Goal: Complete application form

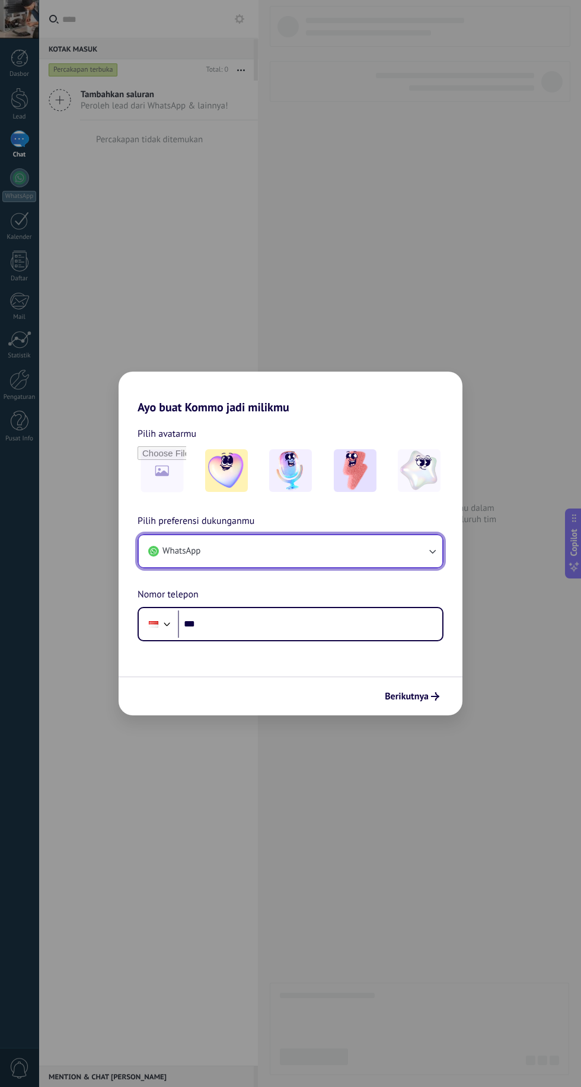
click at [322, 551] on button "WhatsApp" at bounding box center [291, 551] width 304 height 32
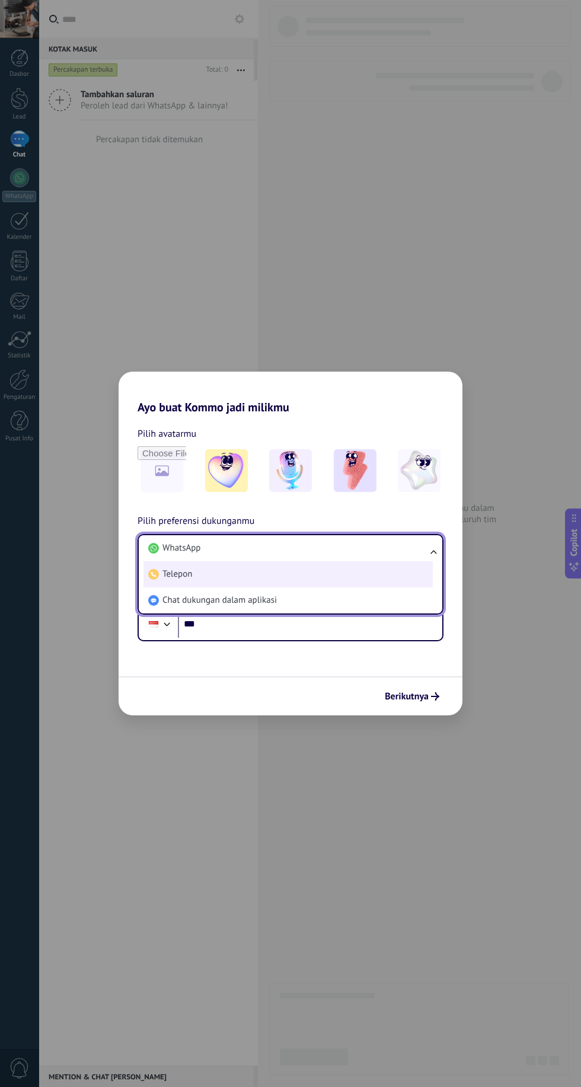
click at [307, 562] on li "Telepon" at bounding box center [287, 574] width 289 height 26
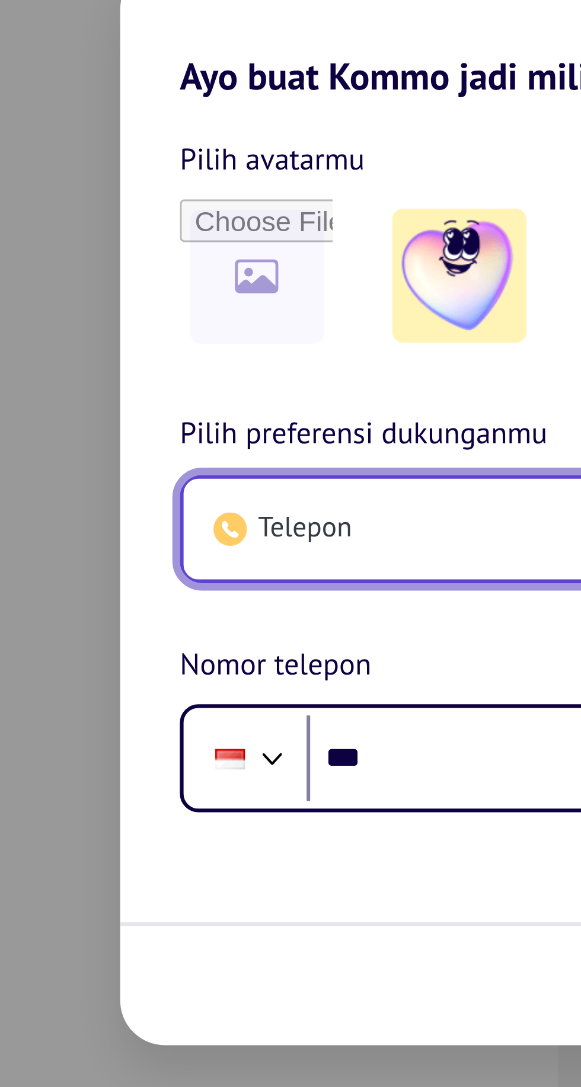
click at [219, 554] on button "Telepon" at bounding box center [291, 551] width 304 height 32
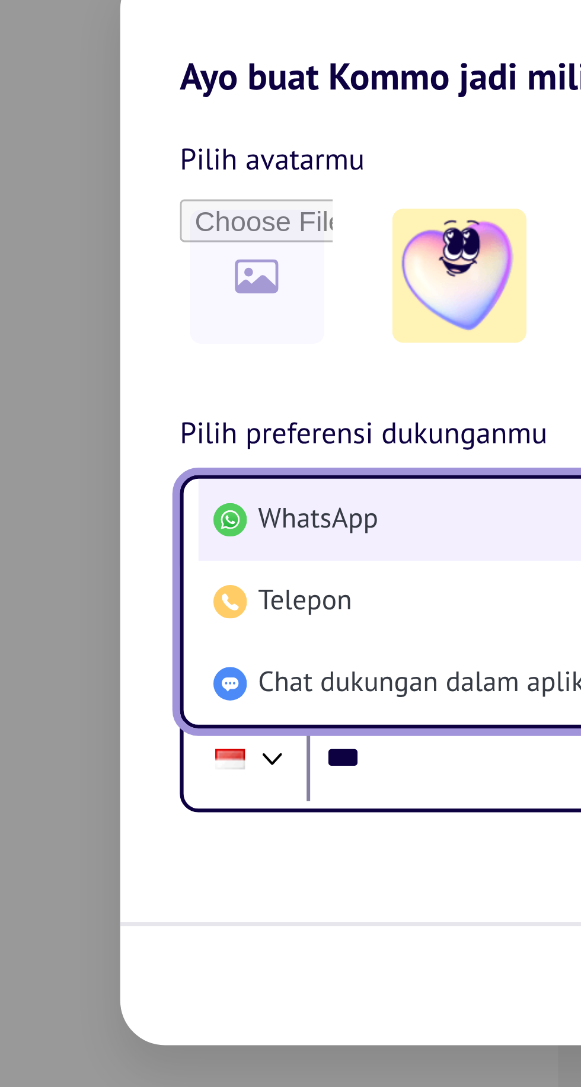
click at [216, 551] on li "WhatsApp" at bounding box center [287, 548] width 289 height 26
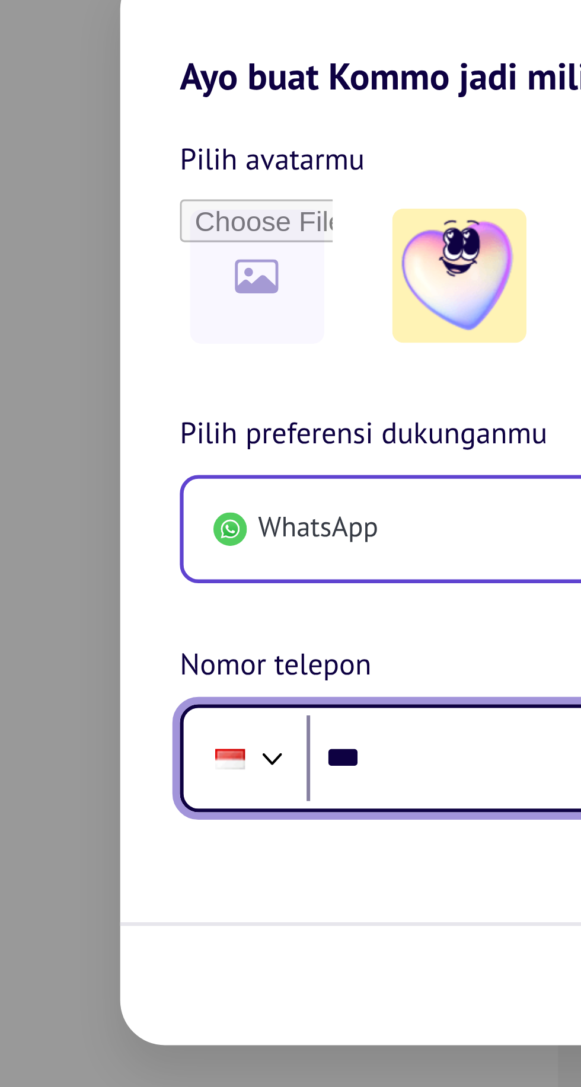
click at [234, 624] on input "***" at bounding box center [310, 624] width 264 height 27
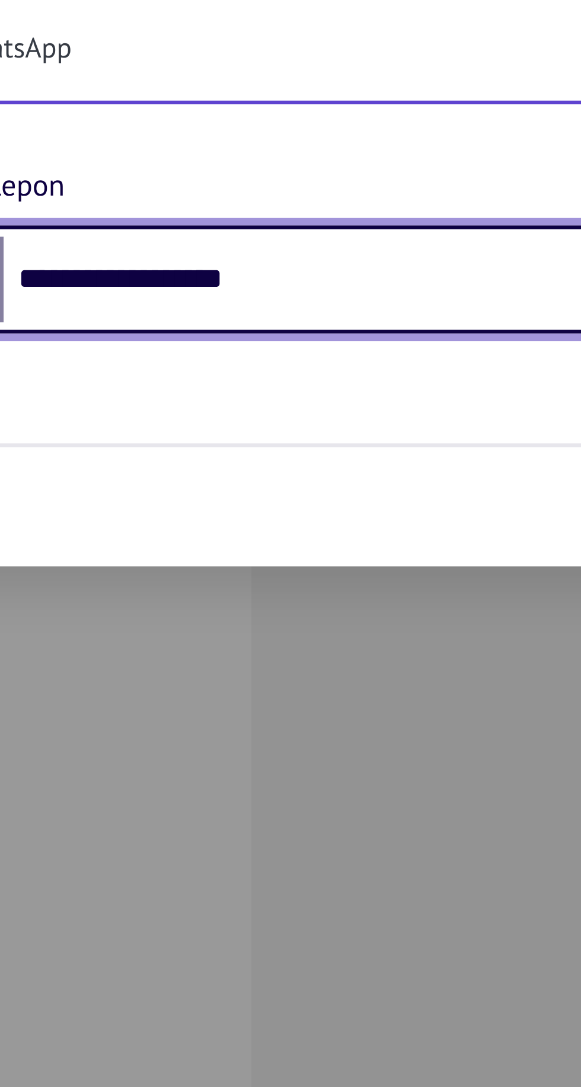
type input "**********"
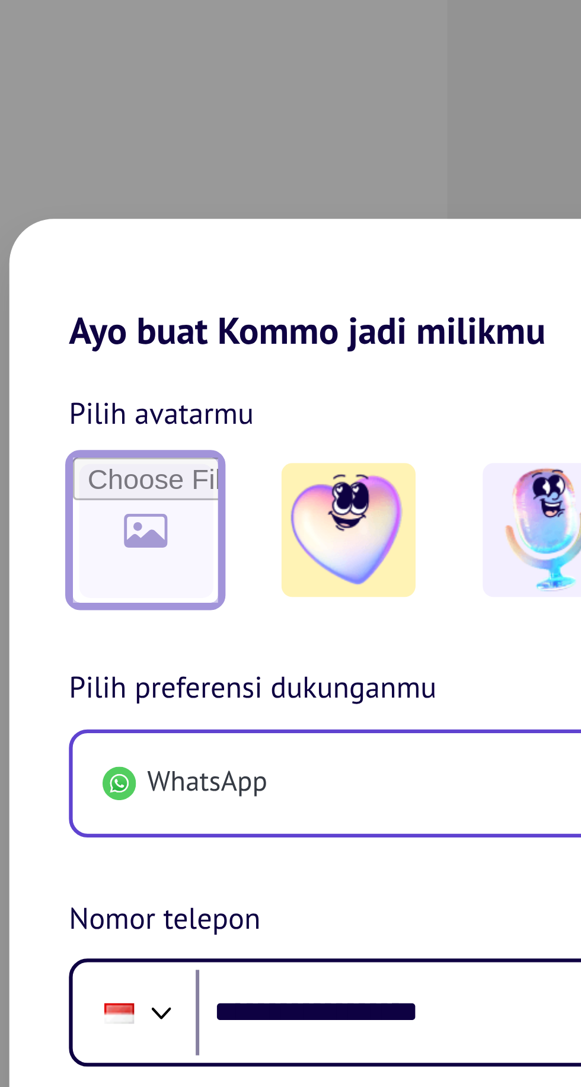
click at [162, 477] on input "file" at bounding box center [162, 471] width 46 height 46
type input "**********"
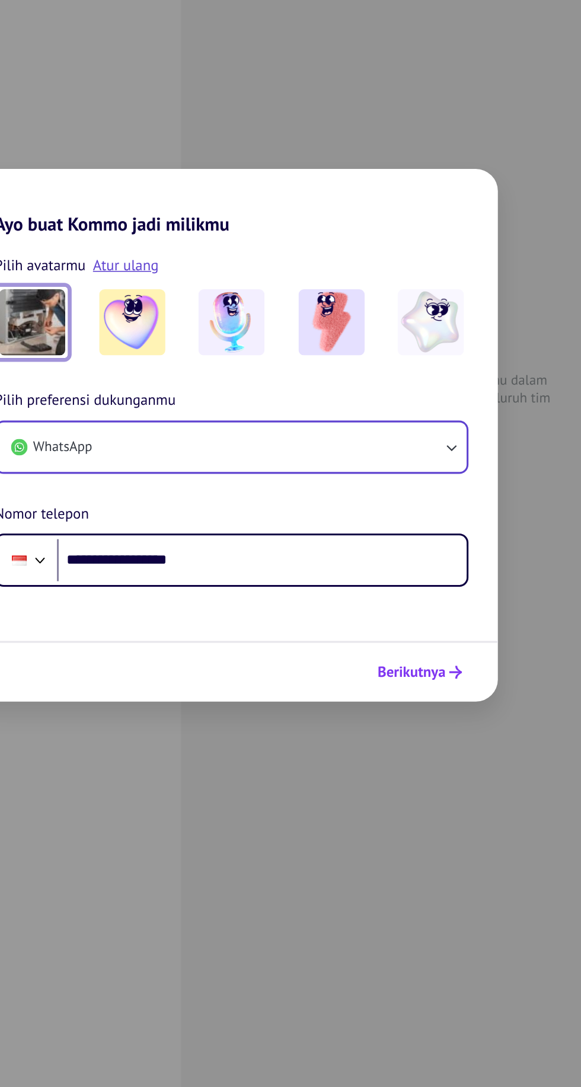
click at [435, 698] on use "submit" at bounding box center [435, 696] width 8 height 8
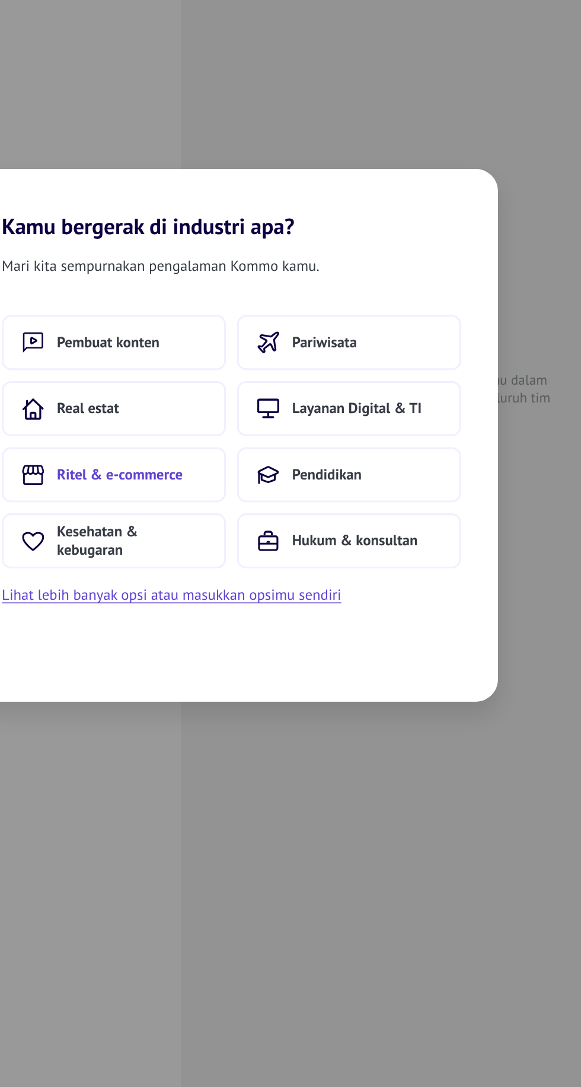
click at [266, 570] on button "Ritel & e-commerce" at bounding box center [214, 569] width 145 height 36
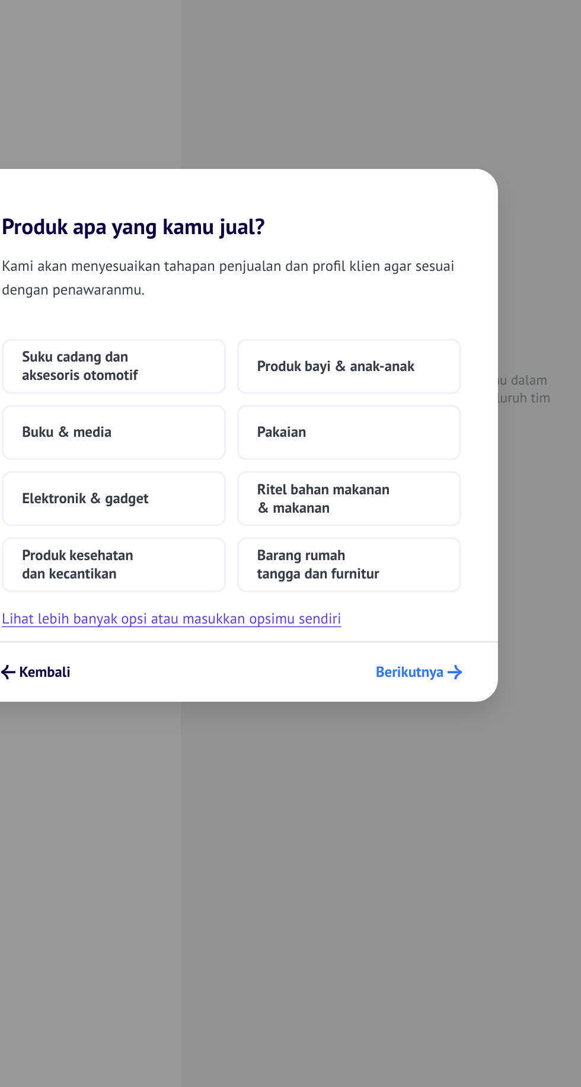
click at [417, 697] on span "Berikutnya" at bounding box center [406, 696] width 44 height 8
click at [419, 698] on span "Berikutnya" at bounding box center [406, 696] width 44 height 8
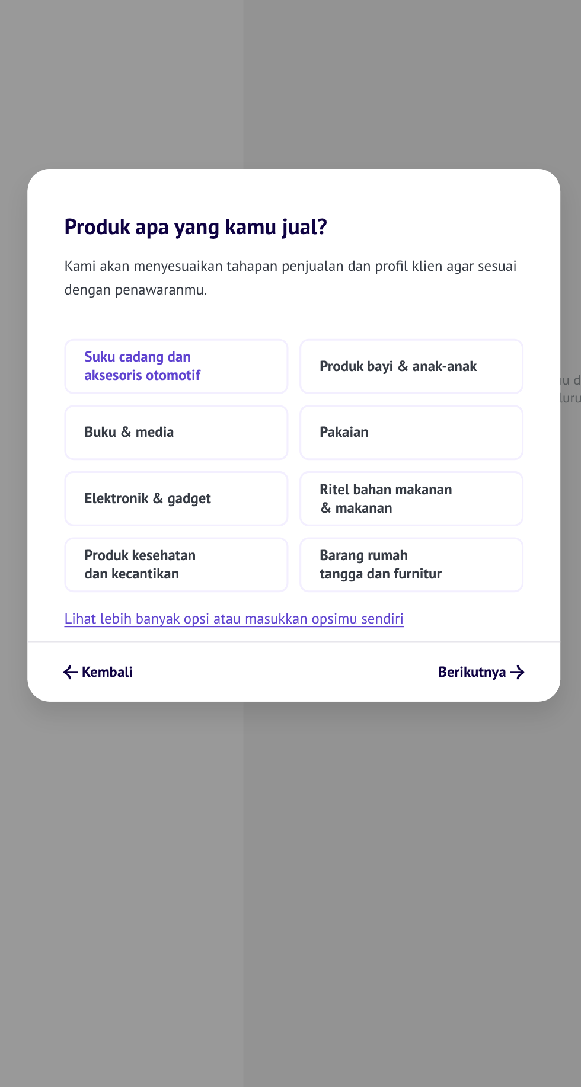
click at [229, 513] on button "Suku cadang dan aksesoris otomotif" at bounding box center [214, 499] width 145 height 36
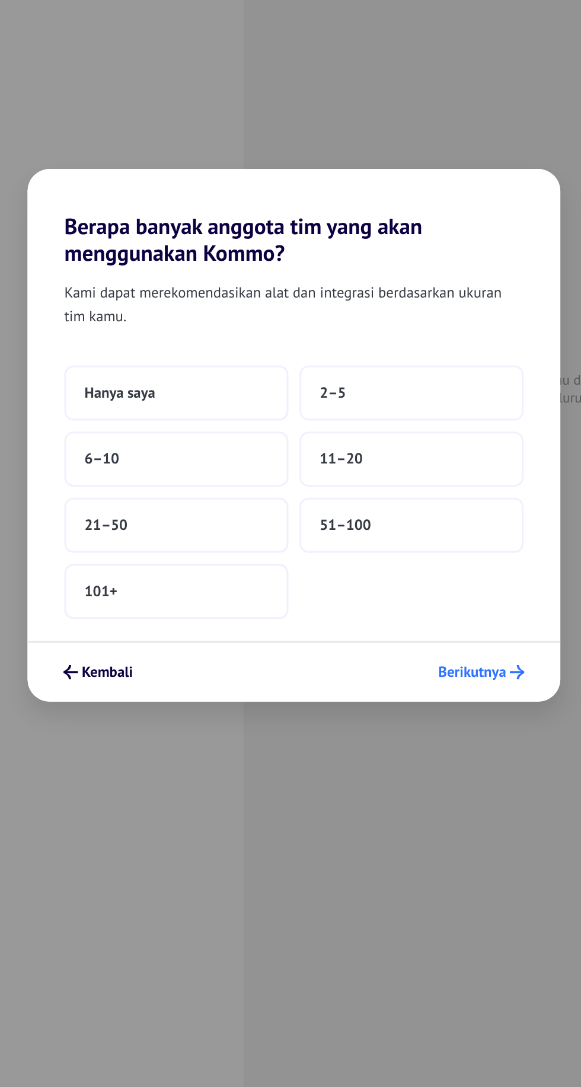
click at [433, 699] on icon "submit" at bounding box center [434, 696] width 9 height 9
click at [419, 697] on span "Berikutnya" at bounding box center [406, 696] width 44 height 8
click at [413, 692] on span "Berikutnya" at bounding box center [406, 696] width 44 height 8
